Goal: Task Accomplishment & Management: Manage account settings

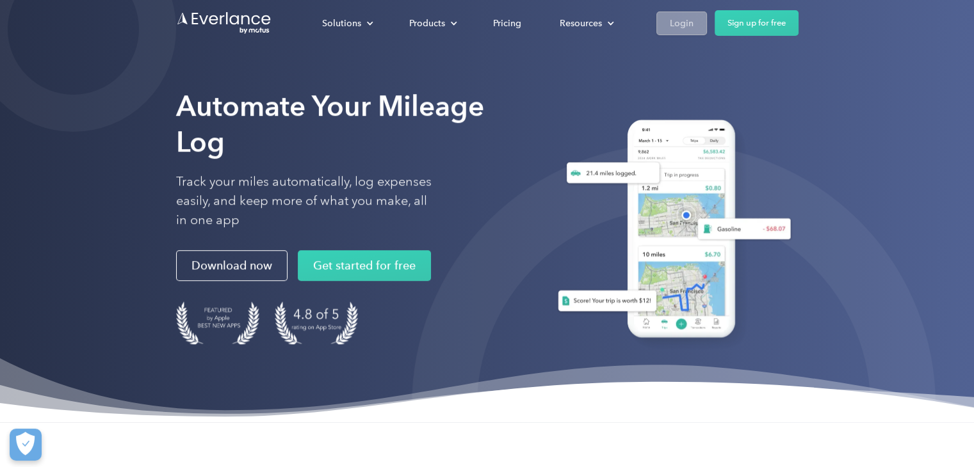
click at [669, 14] on link "Login" at bounding box center [681, 24] width 51 height 24
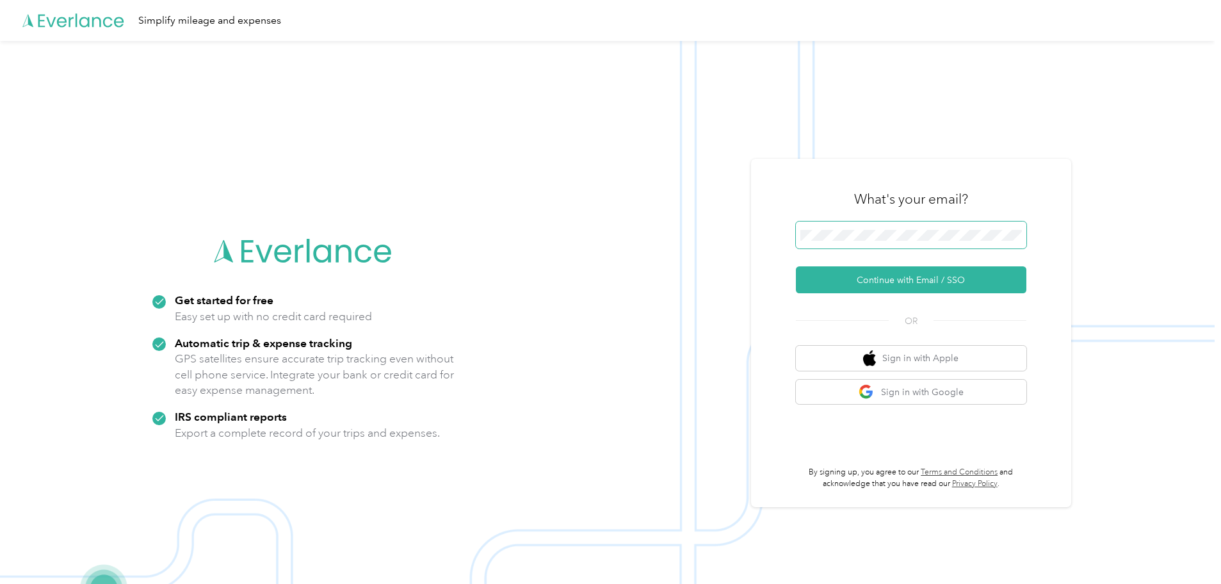
click at [871, 232] on span at bounding box center [911, 235] width 230 height 27
click at [948, 277] on button "Continue with Email / SSO" at bounding box center [911, 279] width 230 height 27
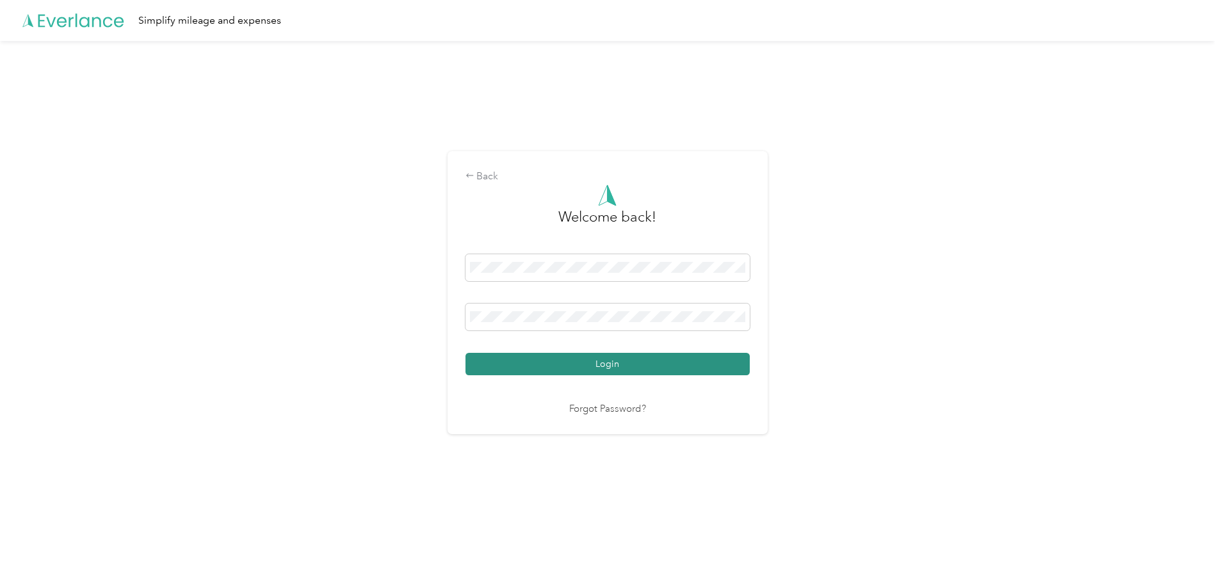
click at [703, 366] on button "Login" at bounding box center [607, 364] width 284 height 22
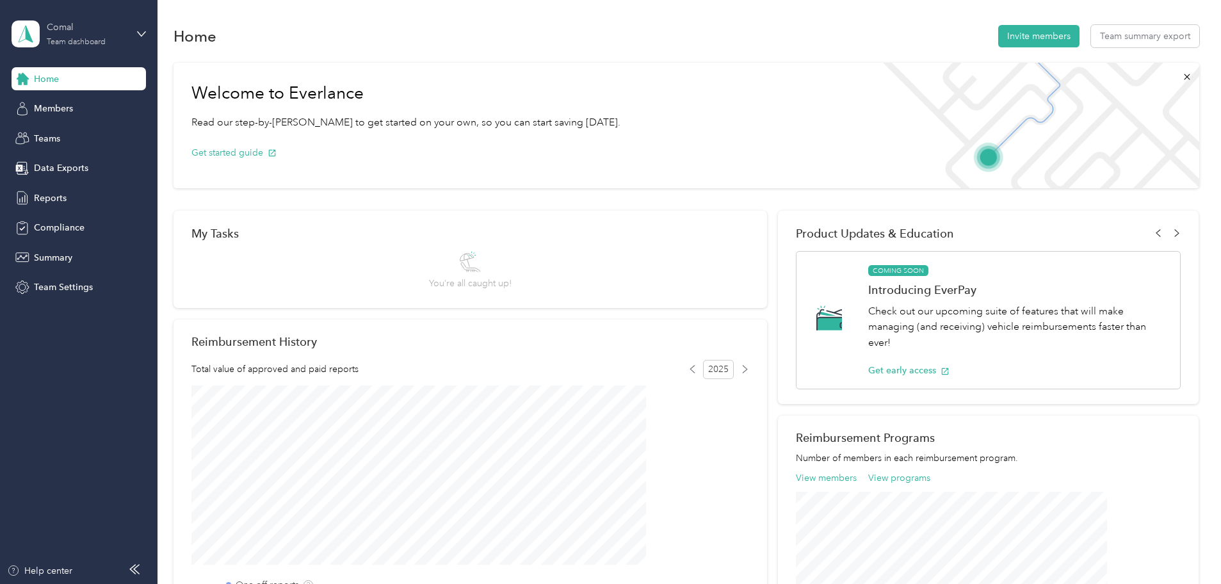
click at [86, 26] on div "Comal" at bounding box center [87, 26] width 80 height 13
click at [102, 33] on div "Comal" at bounding box center [87, 26] width 80 height 13
click at [86, 114] on div "Team dashboard Personal dashboard Log out" at bounding box center [182, 130] width 324 height 81
click at [67, 116] on div "Members" at bounding box center [79, 108] width 134 height 23
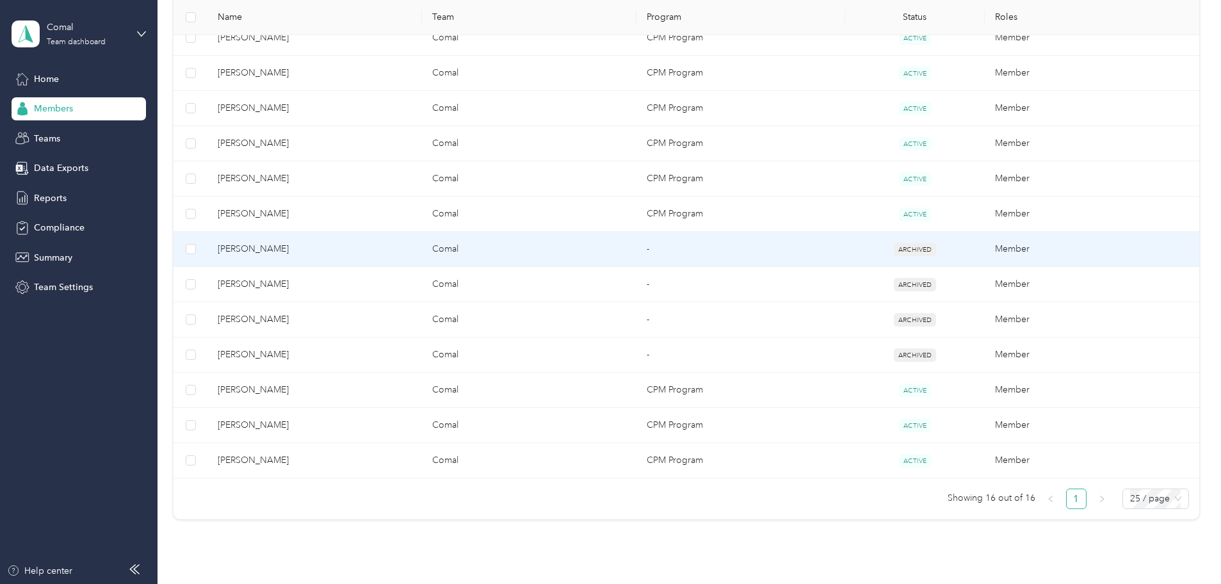
scroll to position [480, 0]
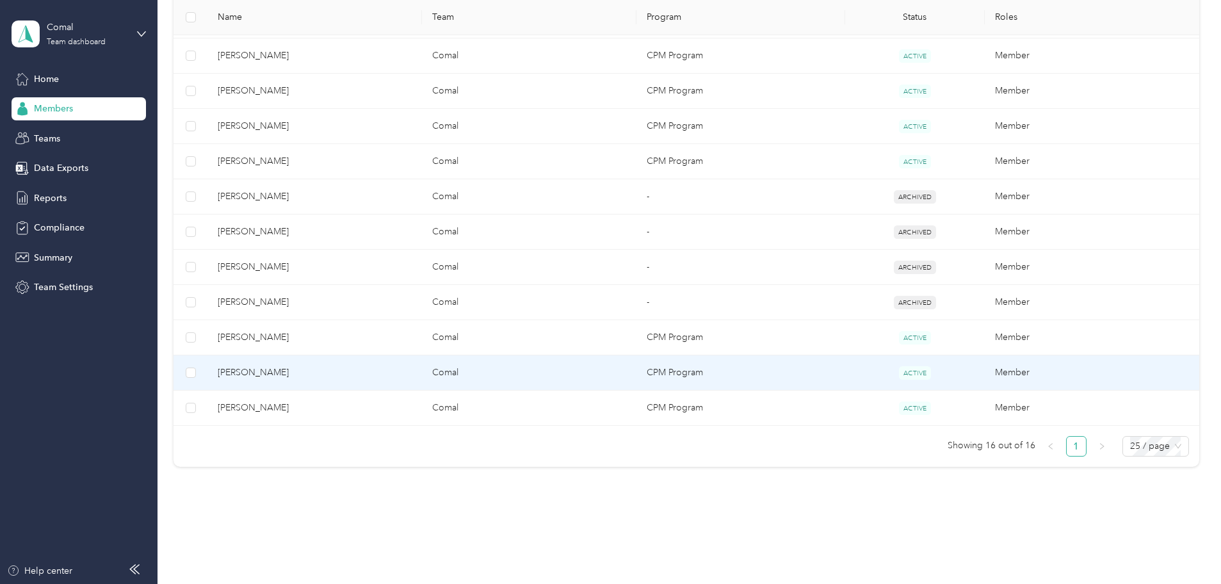
click at [356, 380] on td "Gabriel Guzman" at bounding box center [314, 372] width 214 height 35
